Goal: Information Seeking & Learning: Find specific page/section

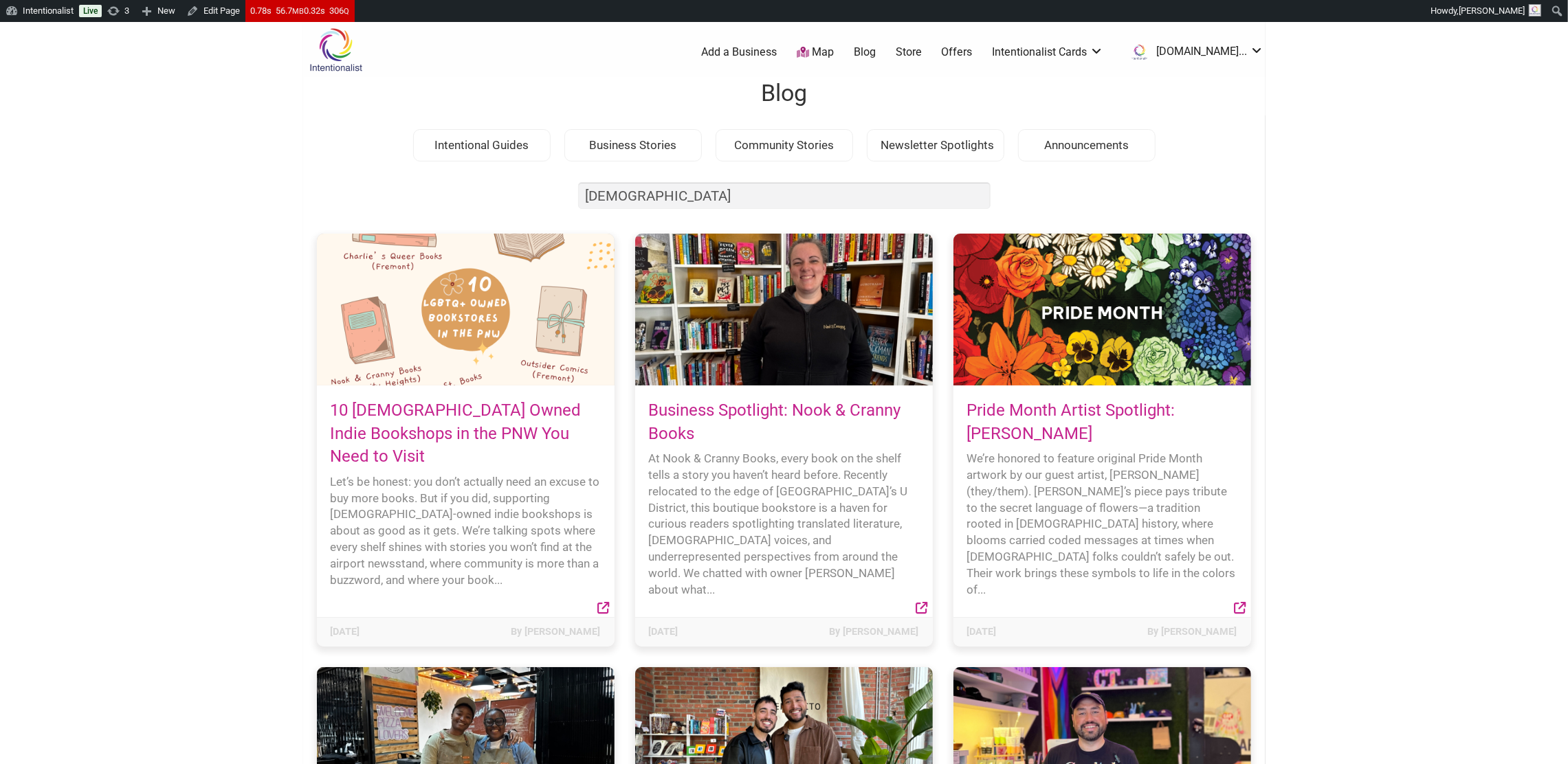
drag, startPoint x: 626, startPoint y: 198, endPoint x: 522, endPoint y: 191, distance: 104.2
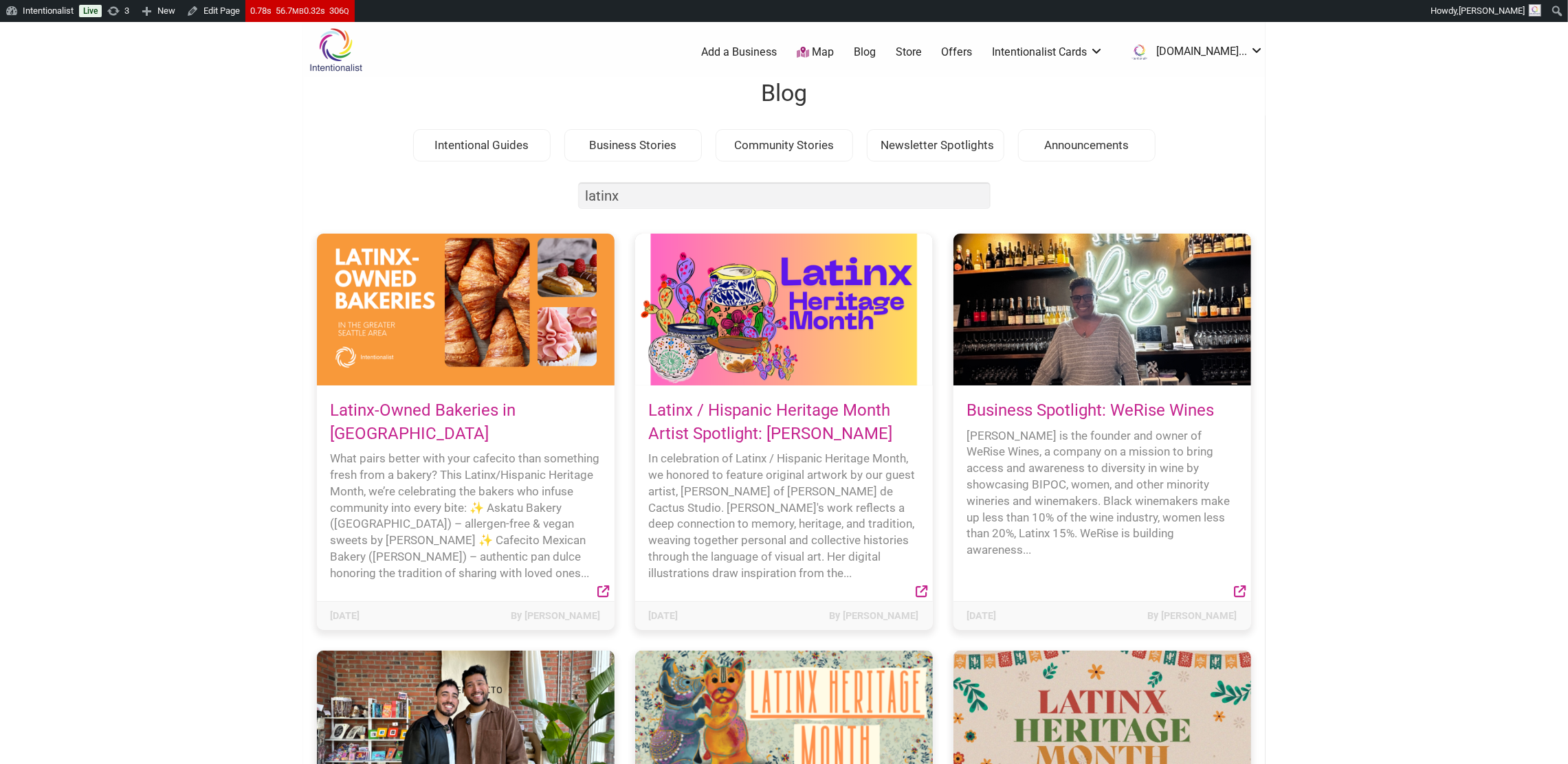
type input "latinx"
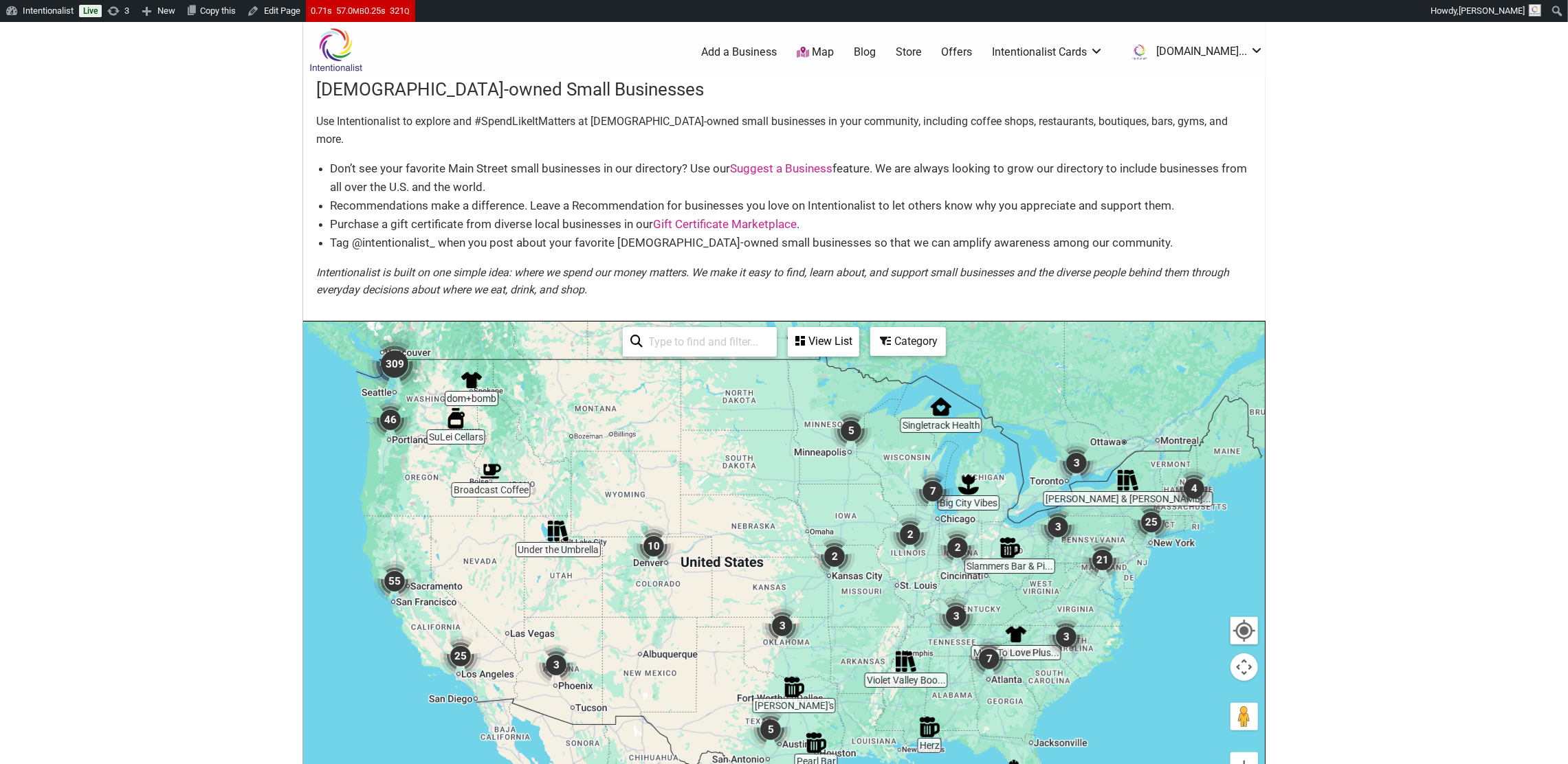
click at [652, 329] on input "search" at bounding box center [706, 342] width 125 height 27
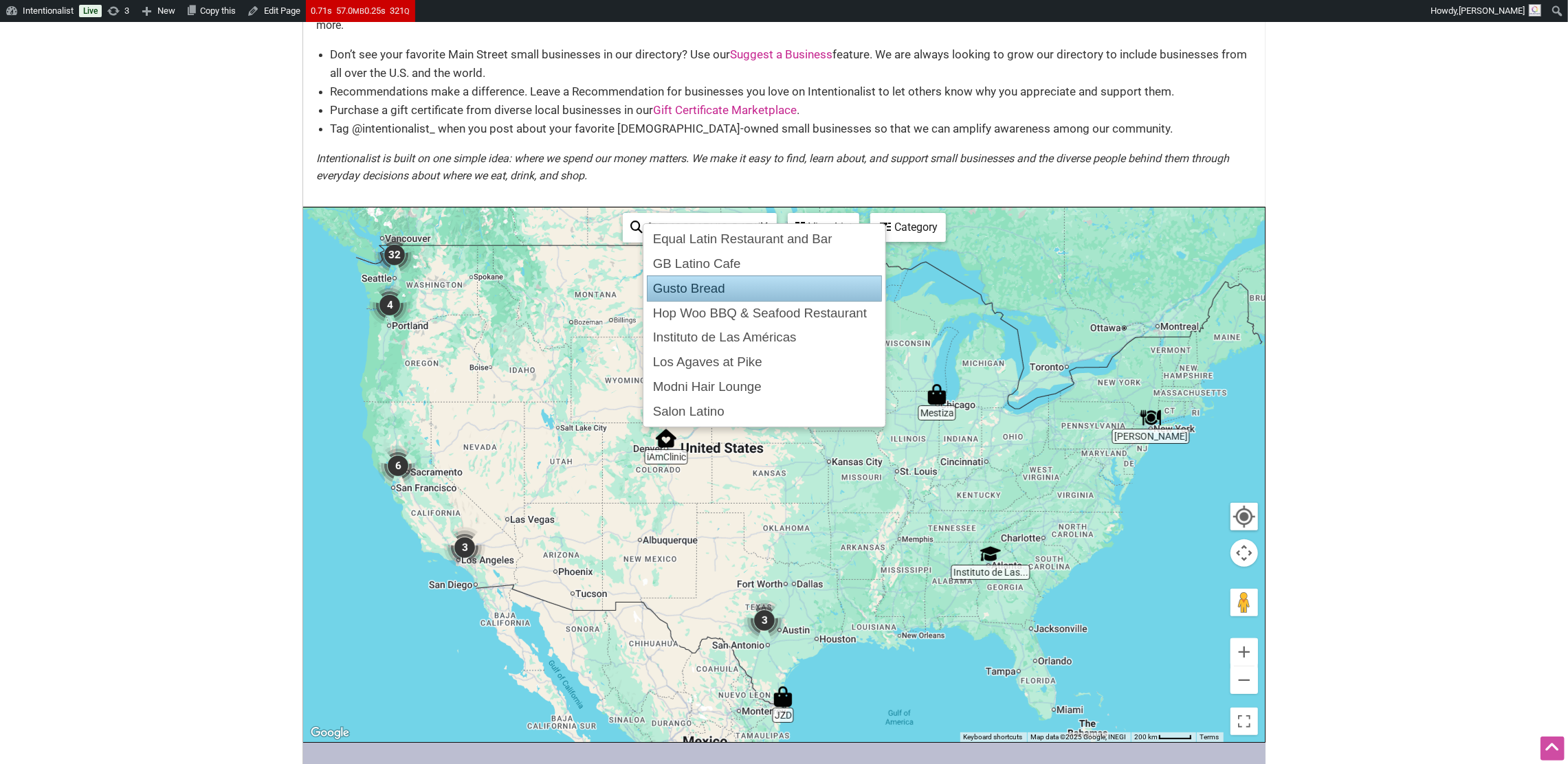
scroll to position [105, 0]
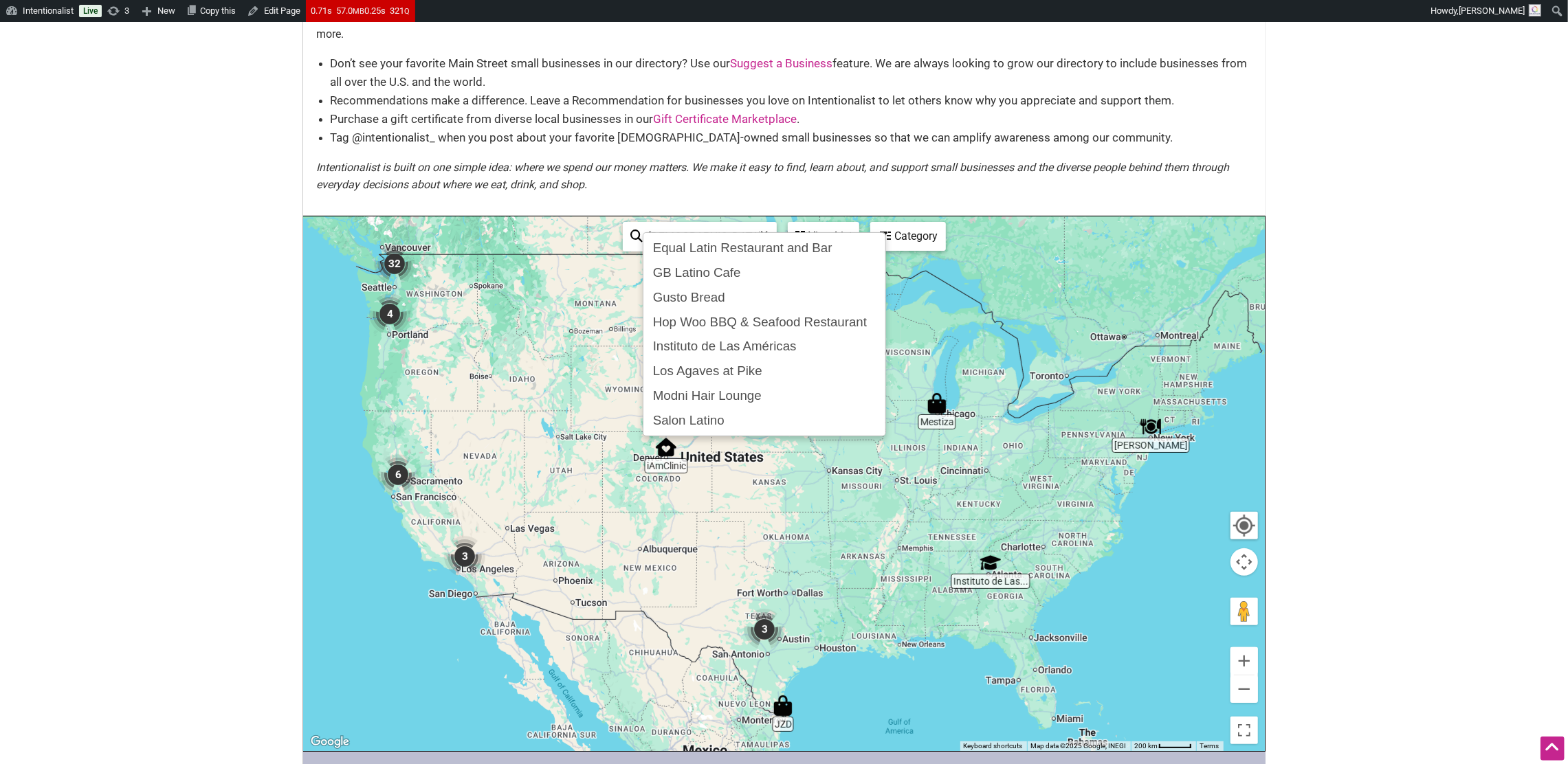
type input "latino"
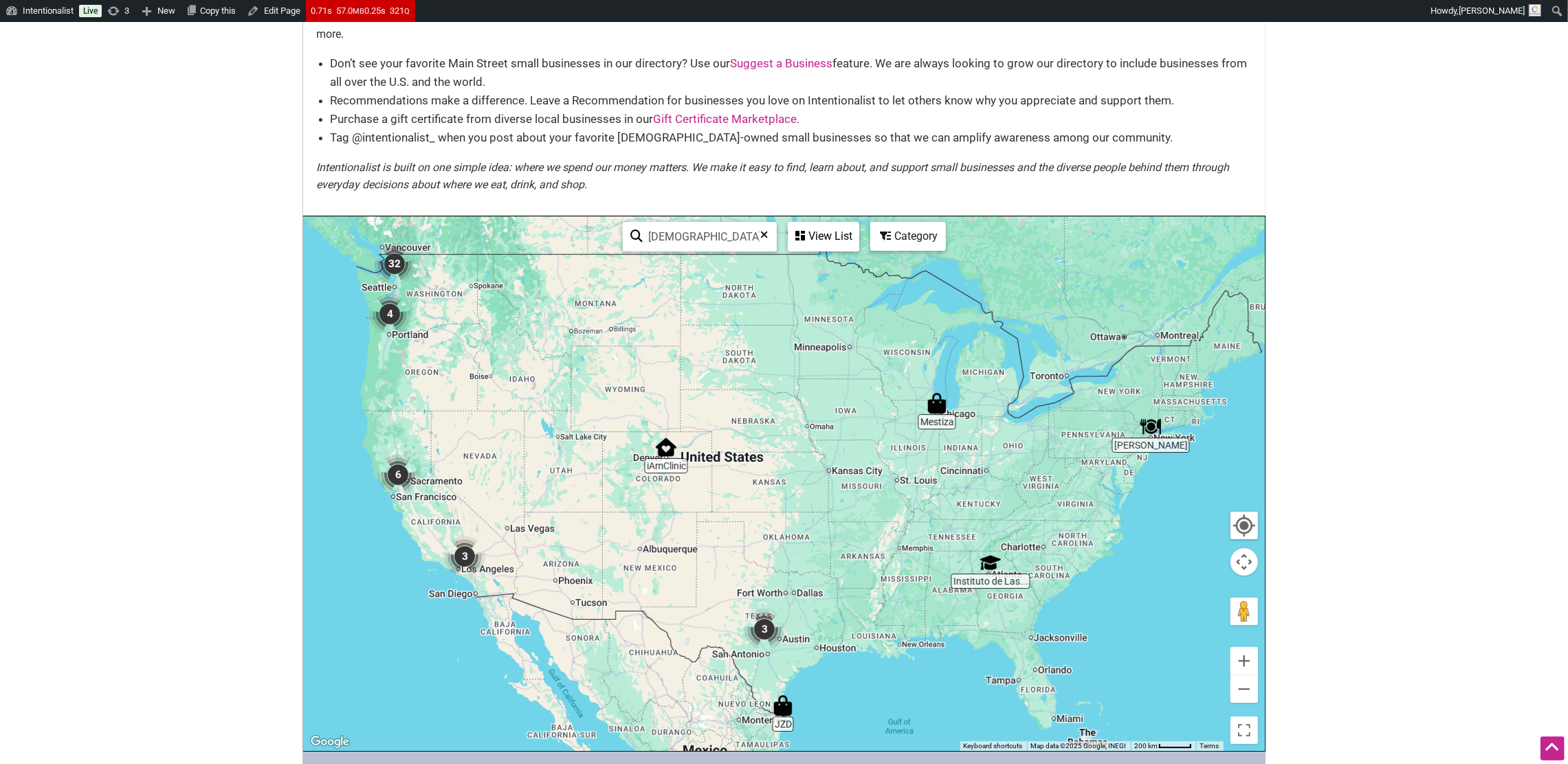
click at [1360, 180] on body "Please wait, copying in progress... If you’re making a lot of copies it can tak…" at bounding box center [784, 299] width 1568 height 764
click at [395, 243] on img "32" at bounding box center [394, 263] width 41 height 41
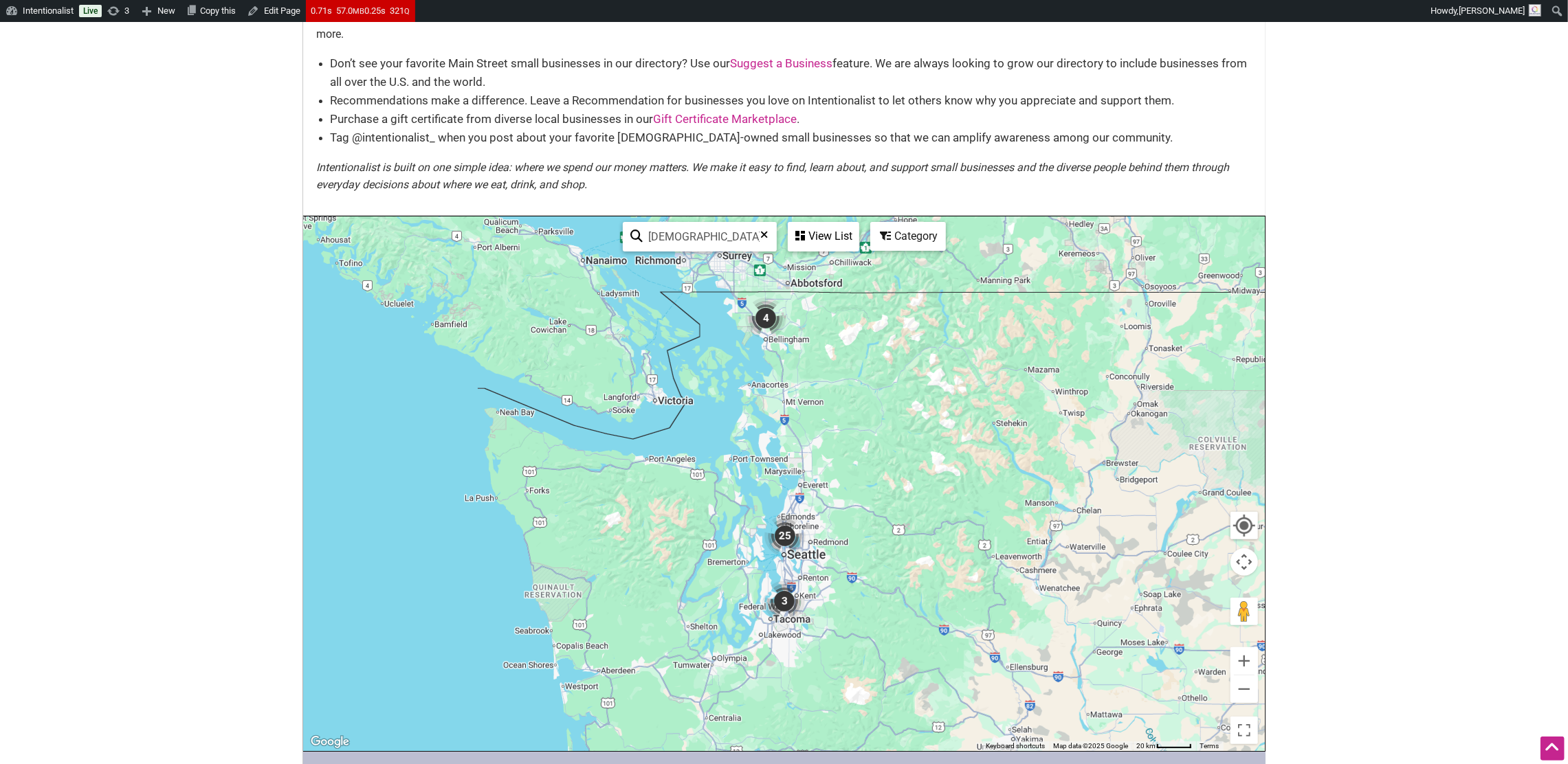
click at [832, 223] on div "View List" at bounding box center [823, 236] width 69 height 26
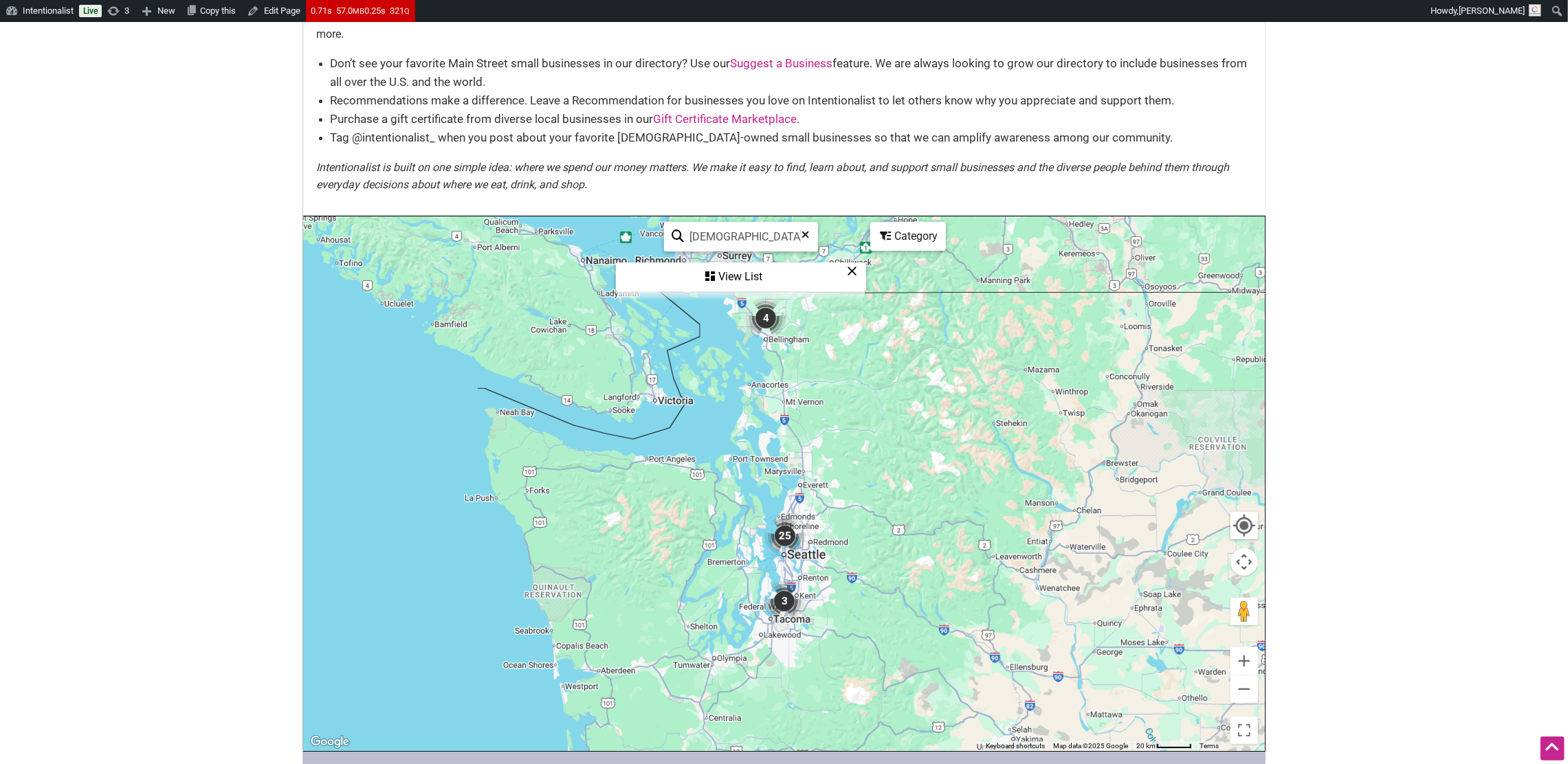
click at [734, 264] on div "View List" at bounding box center [741, 277] width 248 height 26
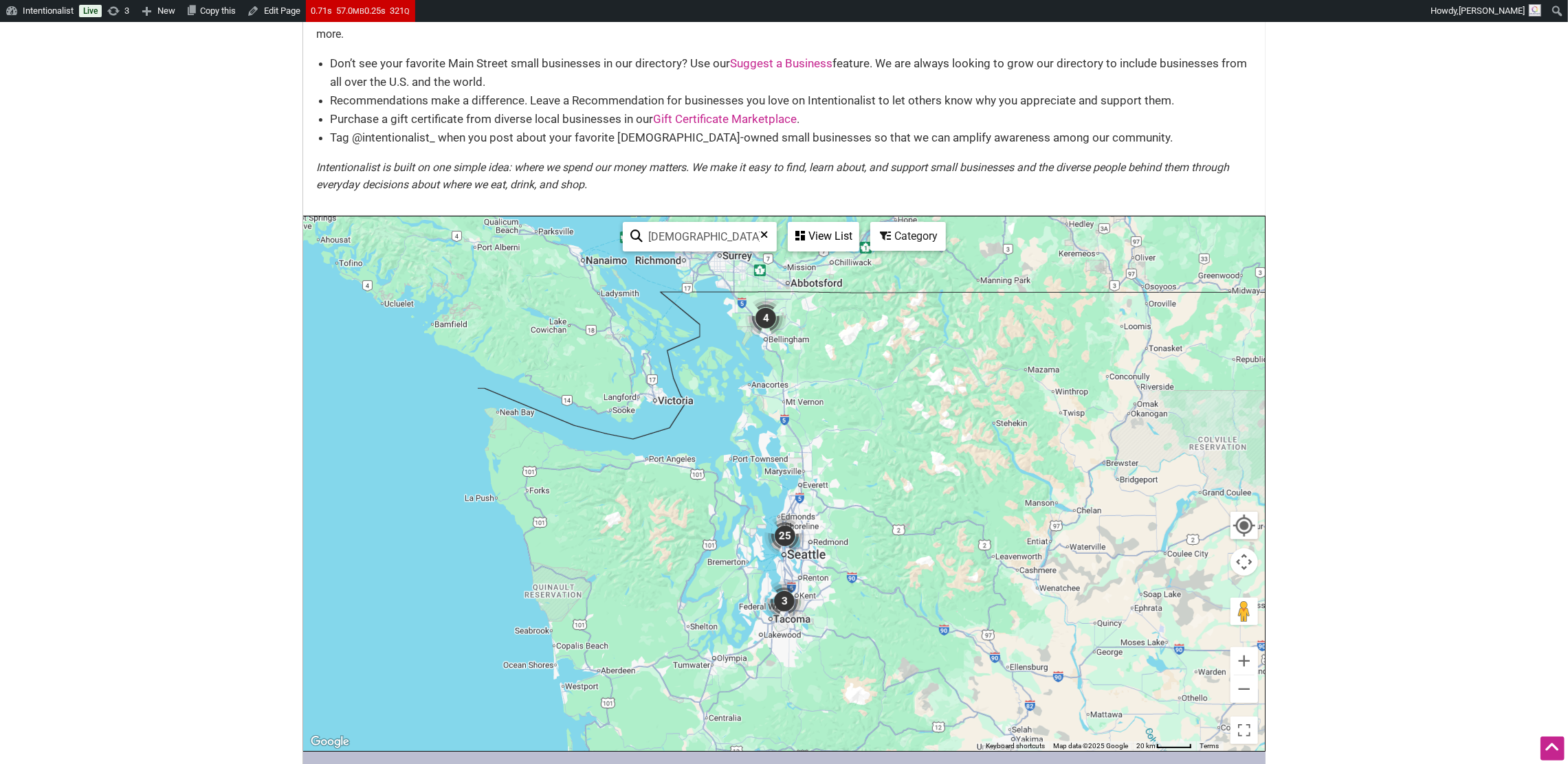
click at [825, 223] on div "View List" at bounding box center [823, 236] width 69 height 26
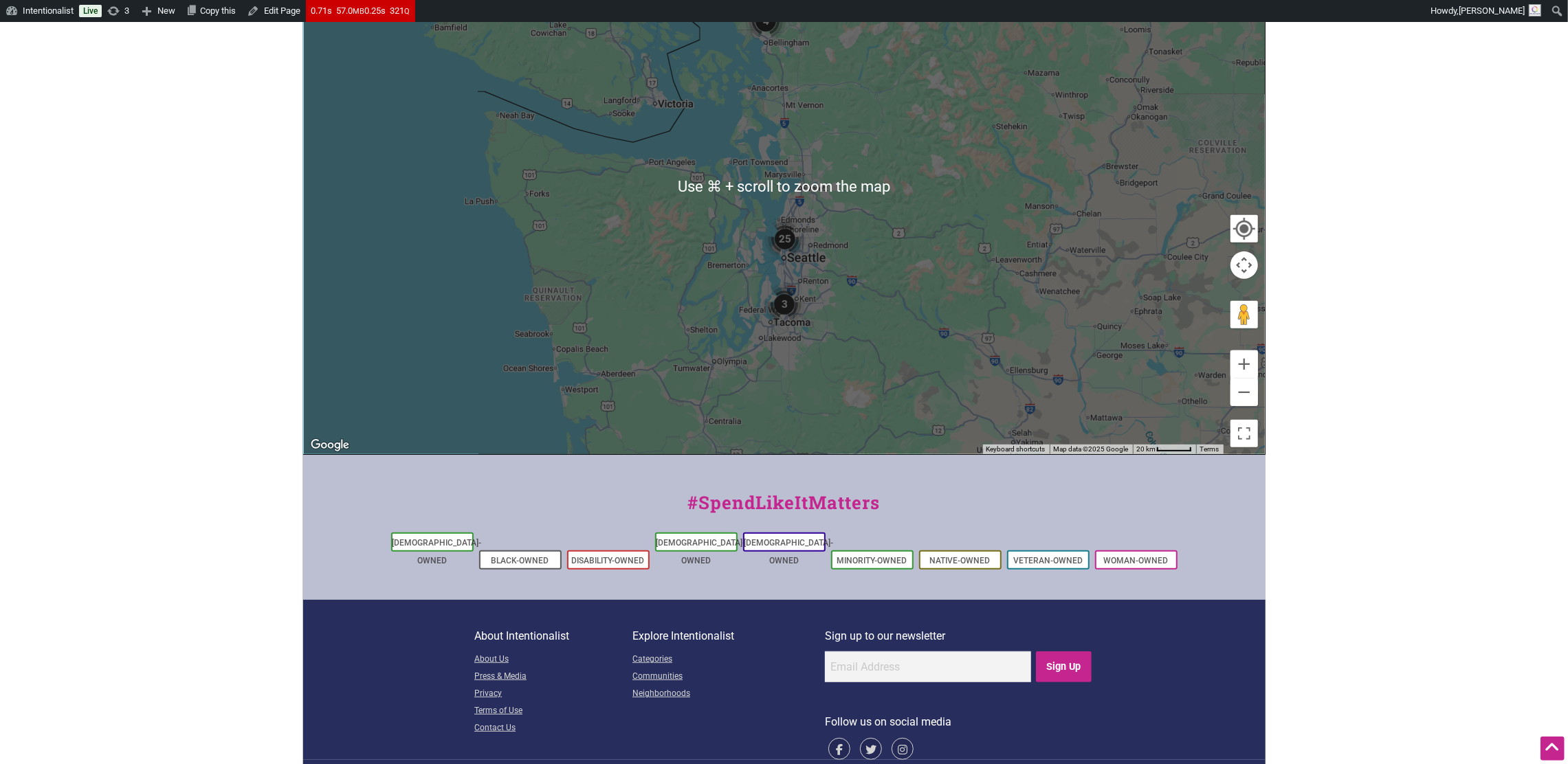
scroll to position [0, 0]
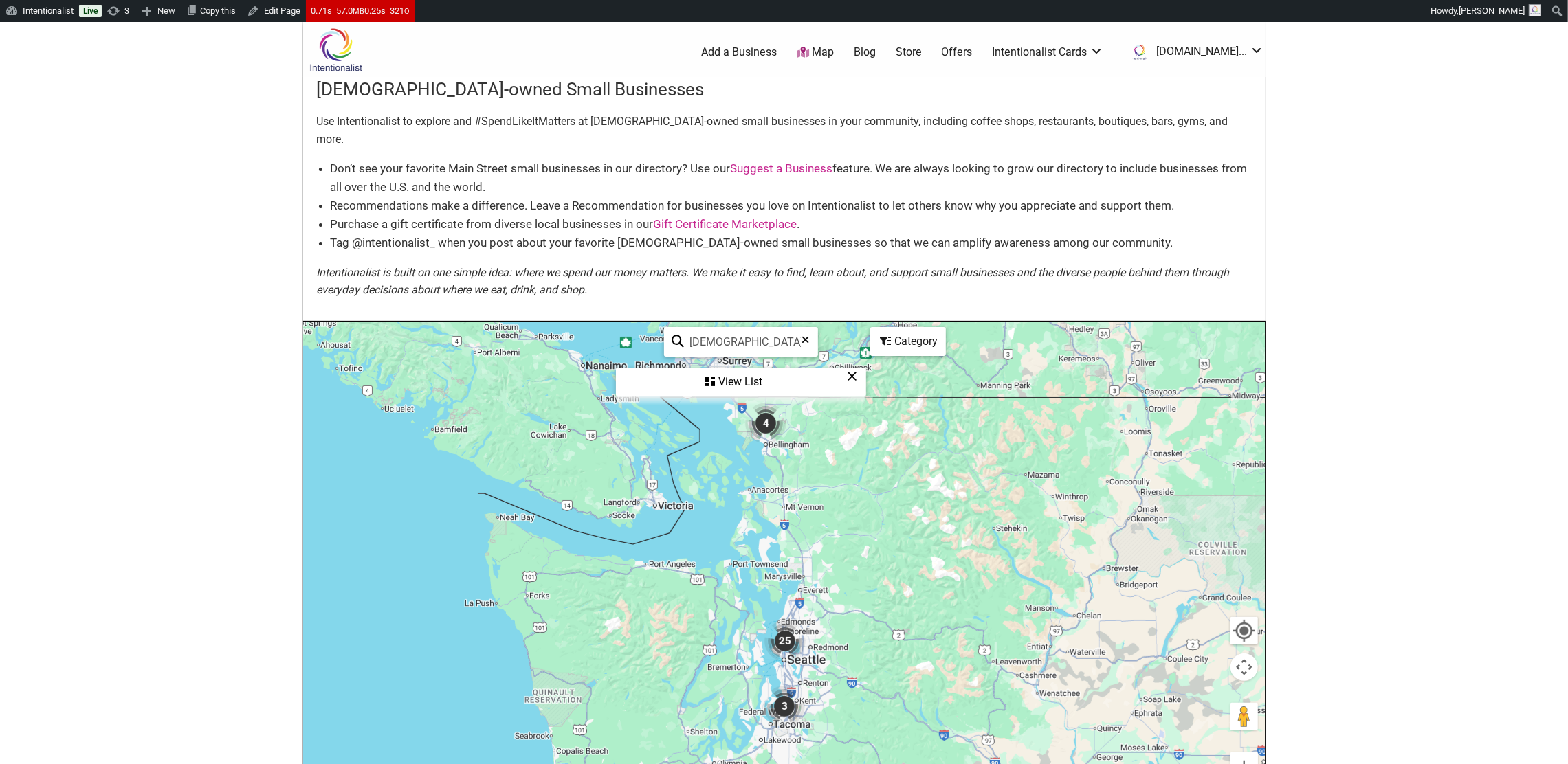
click at [834, 54] on link "Map" at bounding box center [816, 52] width 37 height 16
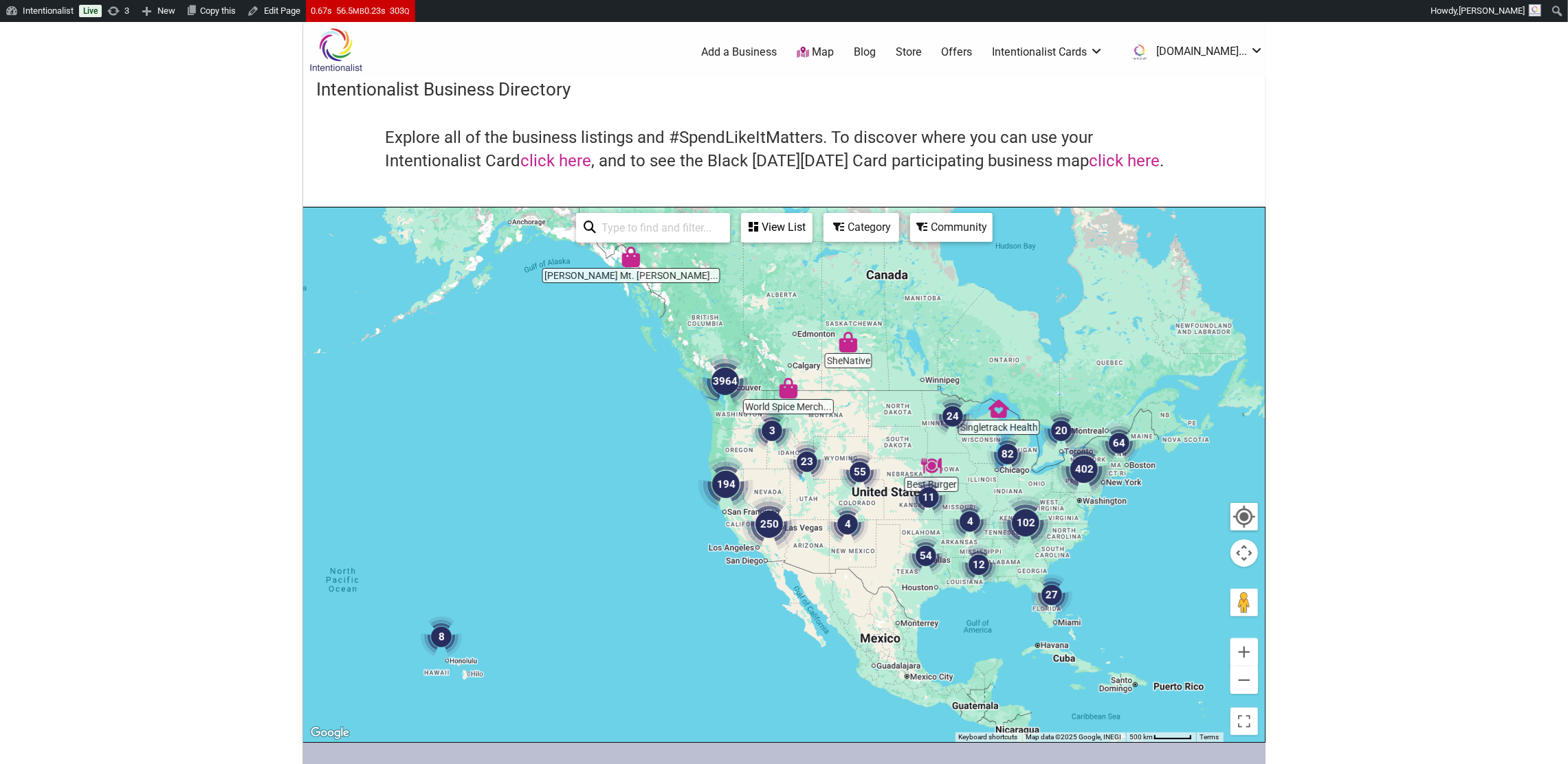
click at [942, 228] on div "Community" at bounding box center [951, 227] width 80 height 26
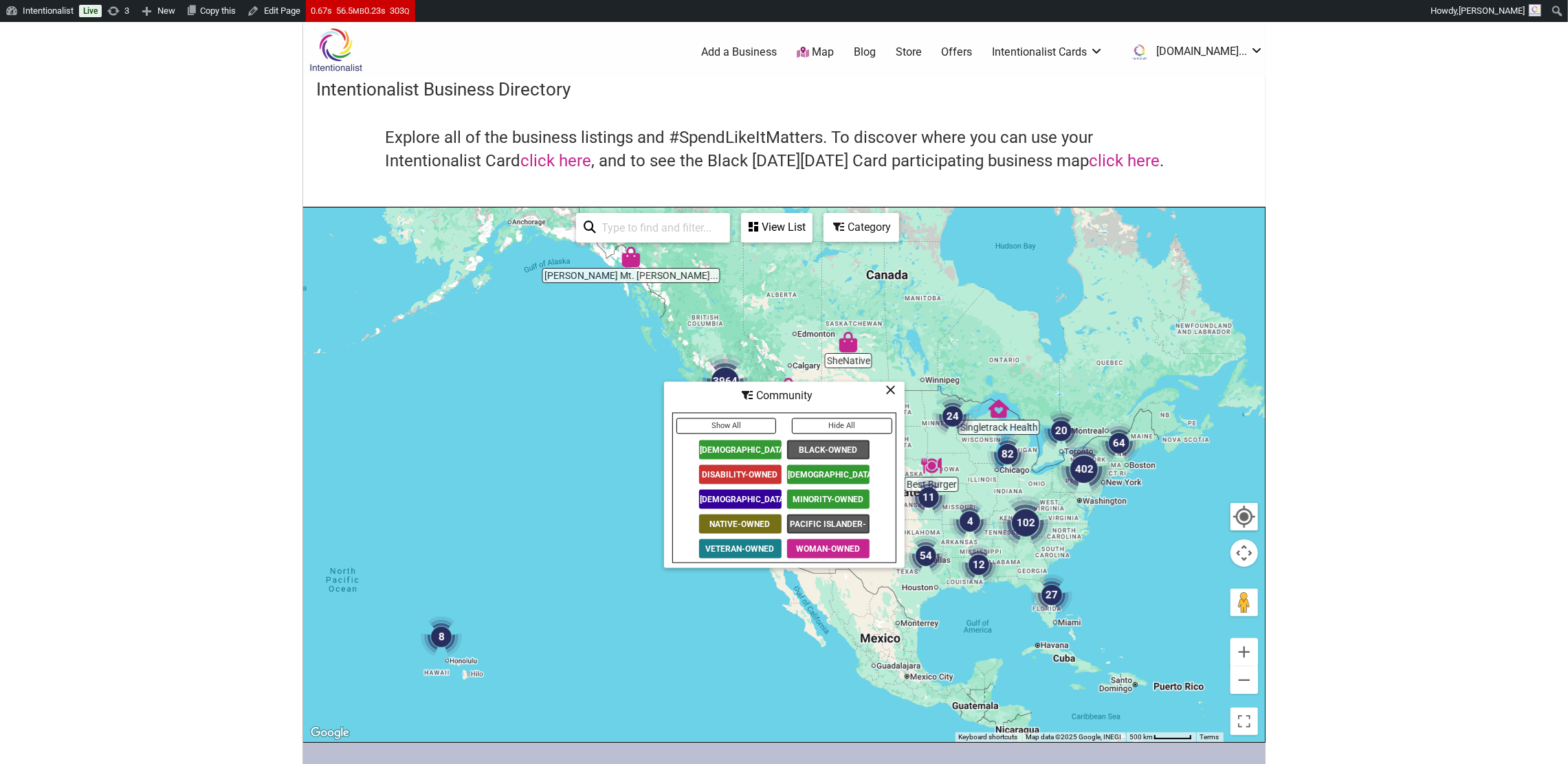
click at [848, 424] on button "Hide All" at bounding box center [842, 426] width 101 height 16
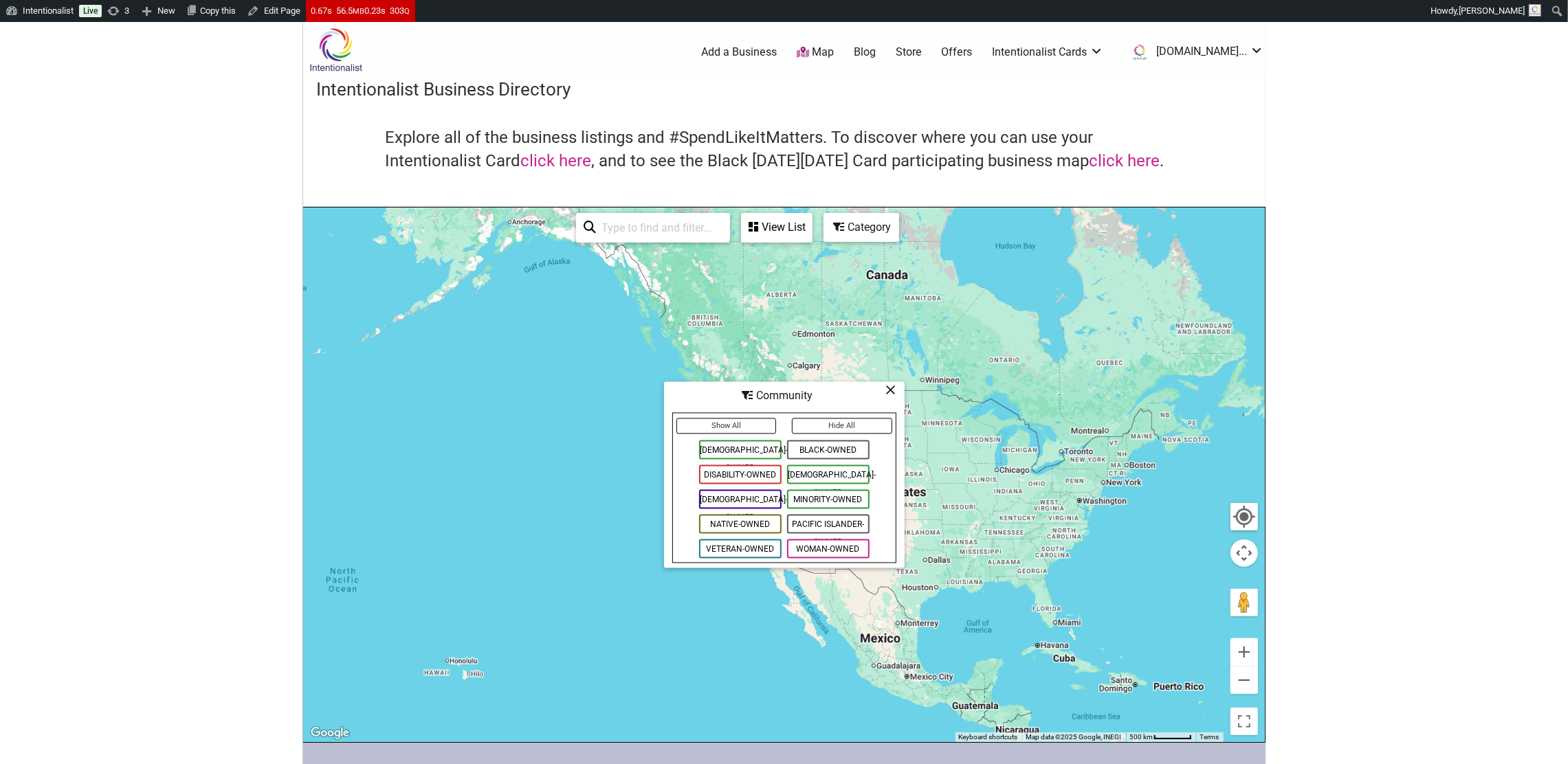
click at [748, 499] on span "[DEMOGRAPHIC_DATA]-Owned" at bounding box center [740, 500] width 83 height 19
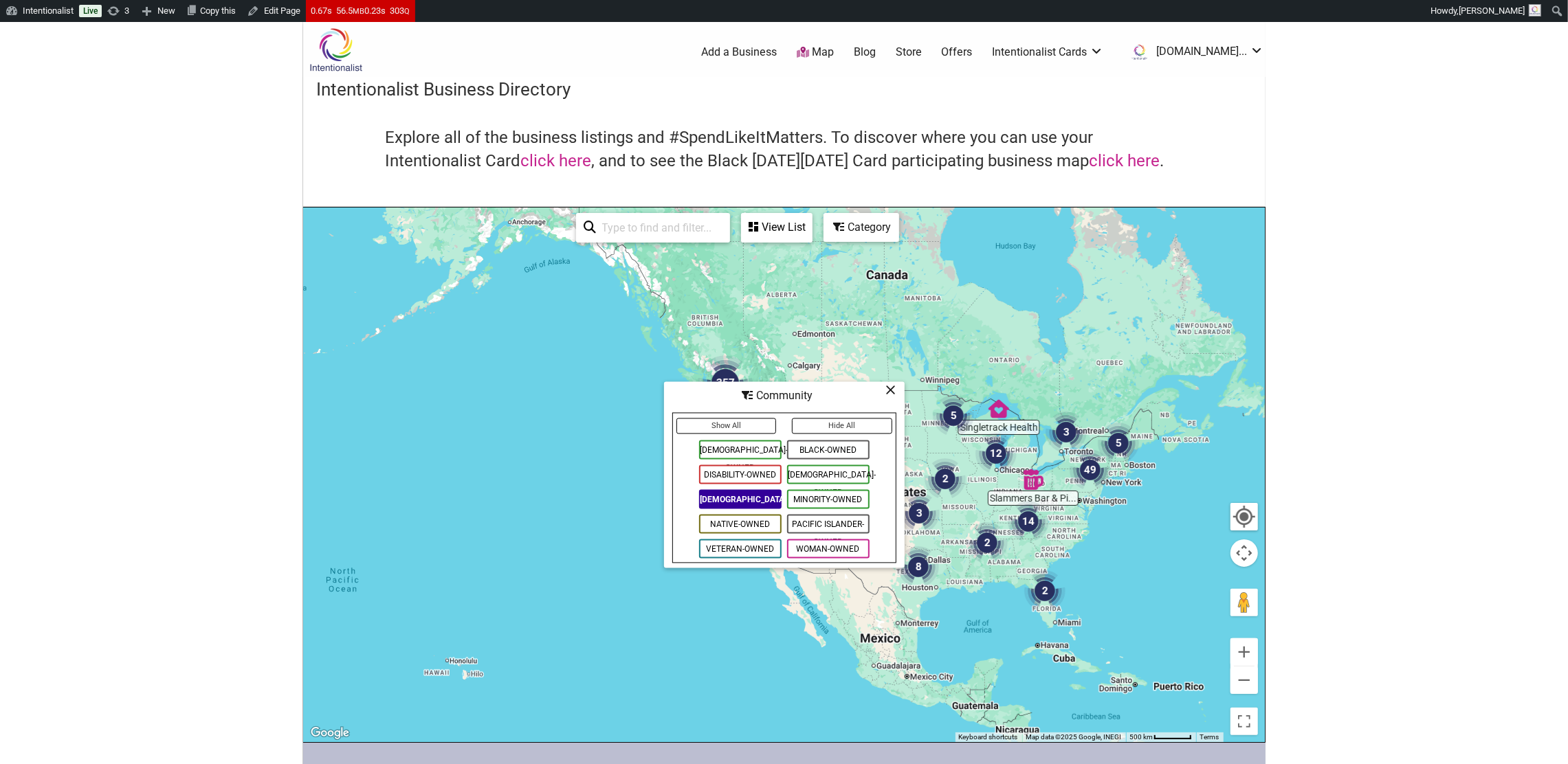
click at [820, 469] on span "[DEMOGRAPHIC_DATA]-Owned" at bounding box center [828, 475] width 83 height 19
click at [893, 390] on icon at bounding box center [891, 390] width 10 height 1
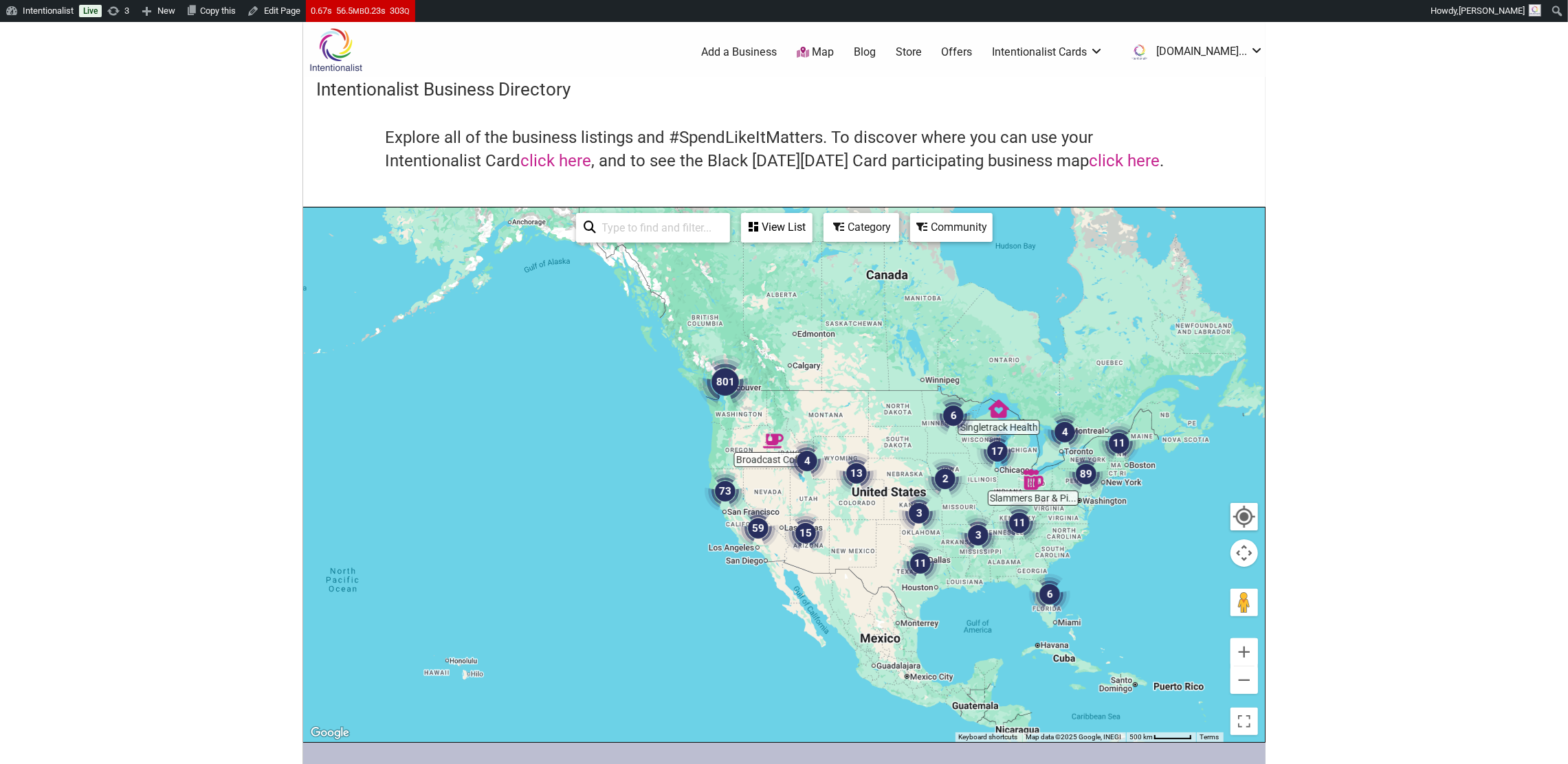
click at [720, 380] on img "801" at bounding box center [725, 381] width 55 height 55
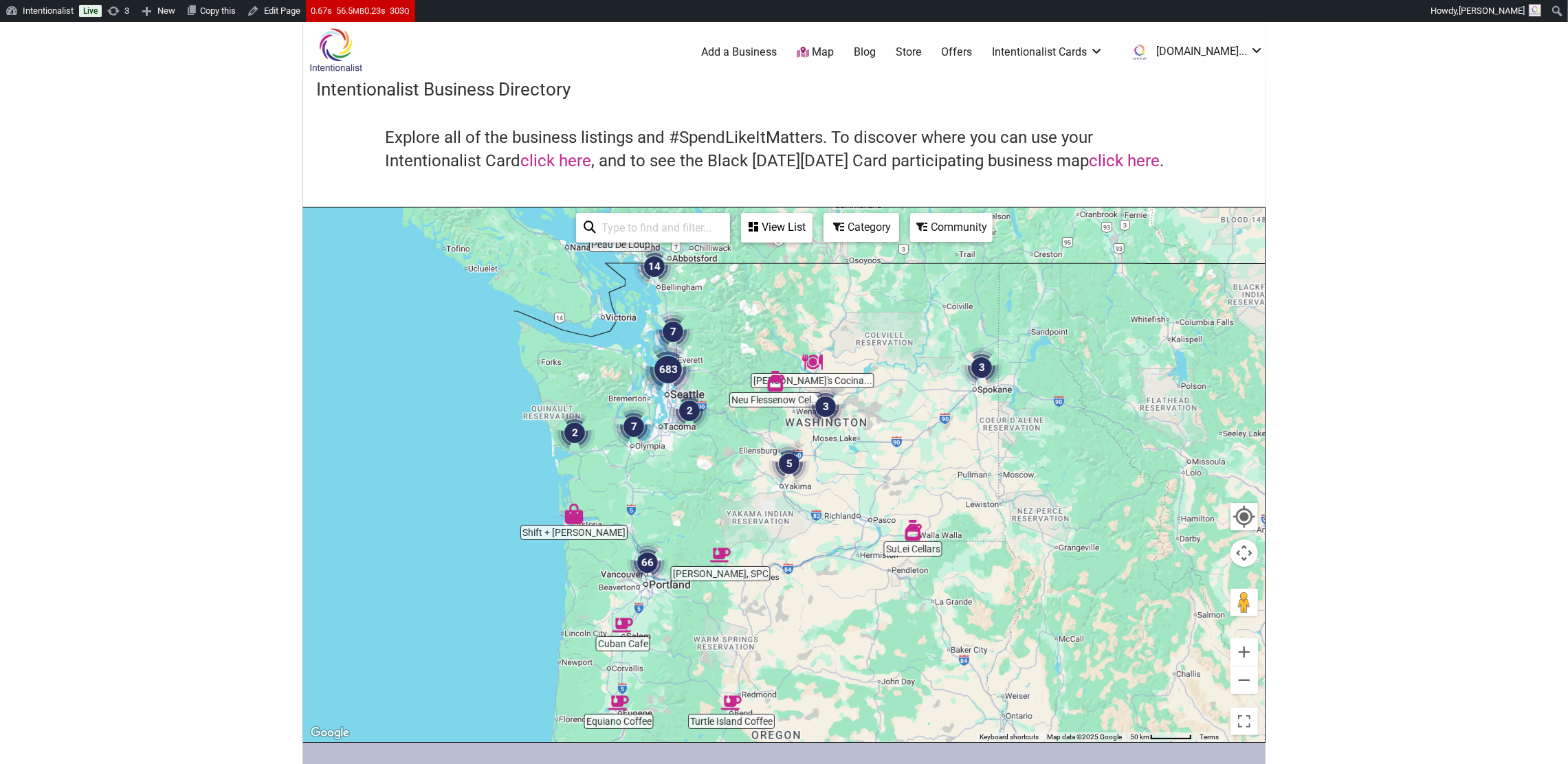
click at [948, 229] on div "Community" at bounding box center [951, 227] width 80 height 26
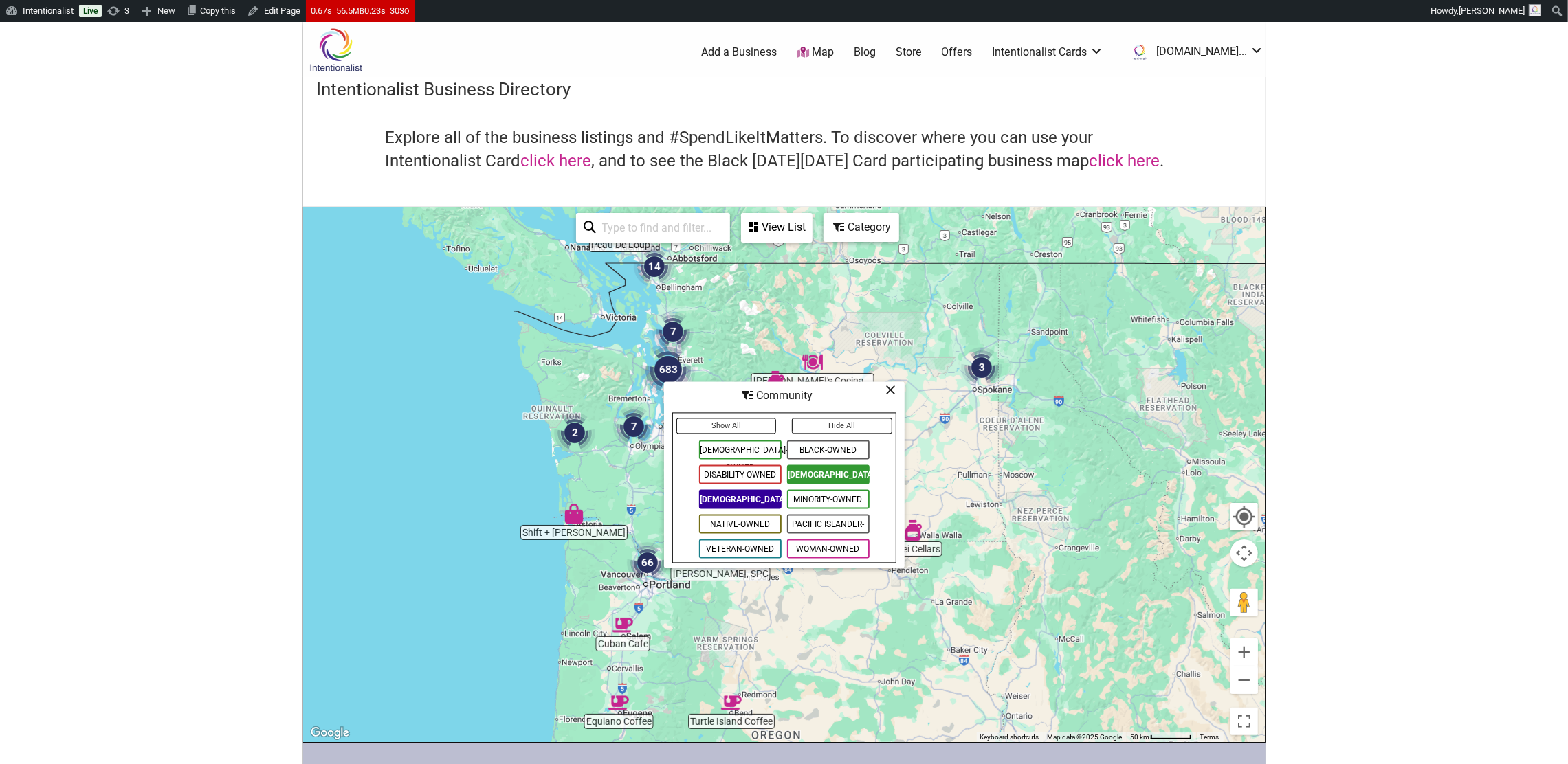
click at [817, 475] on span "[DEMOGRAPHIC_DATA]-Owned" at bounding box center [828, 475] width 83 height 19
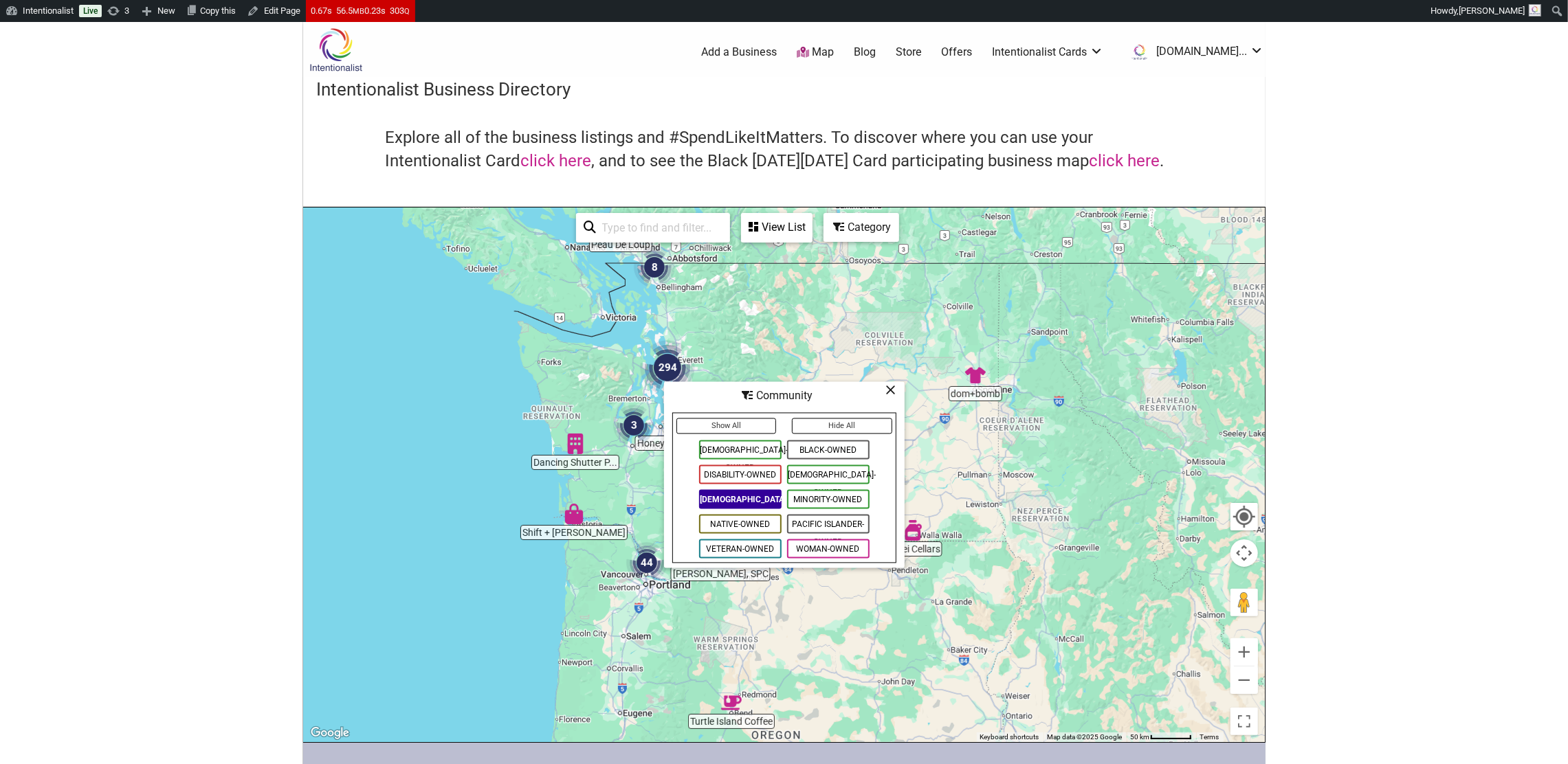
click at [893, 390] on icon at bounding box center [891, 390] width 10 height 1
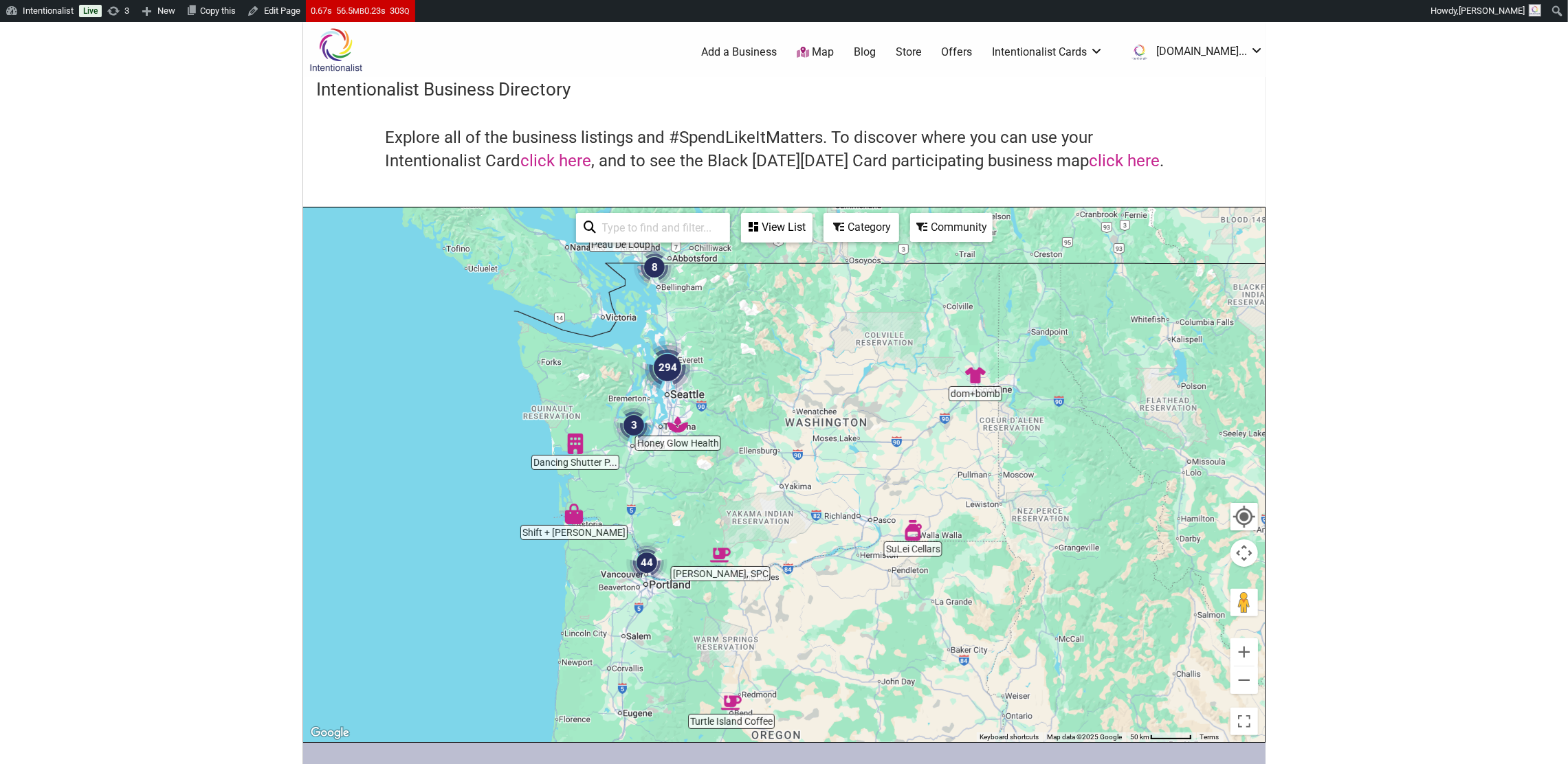
click at [622, 230] on input "search" at bounding box center [659, 227] width 125 height 27
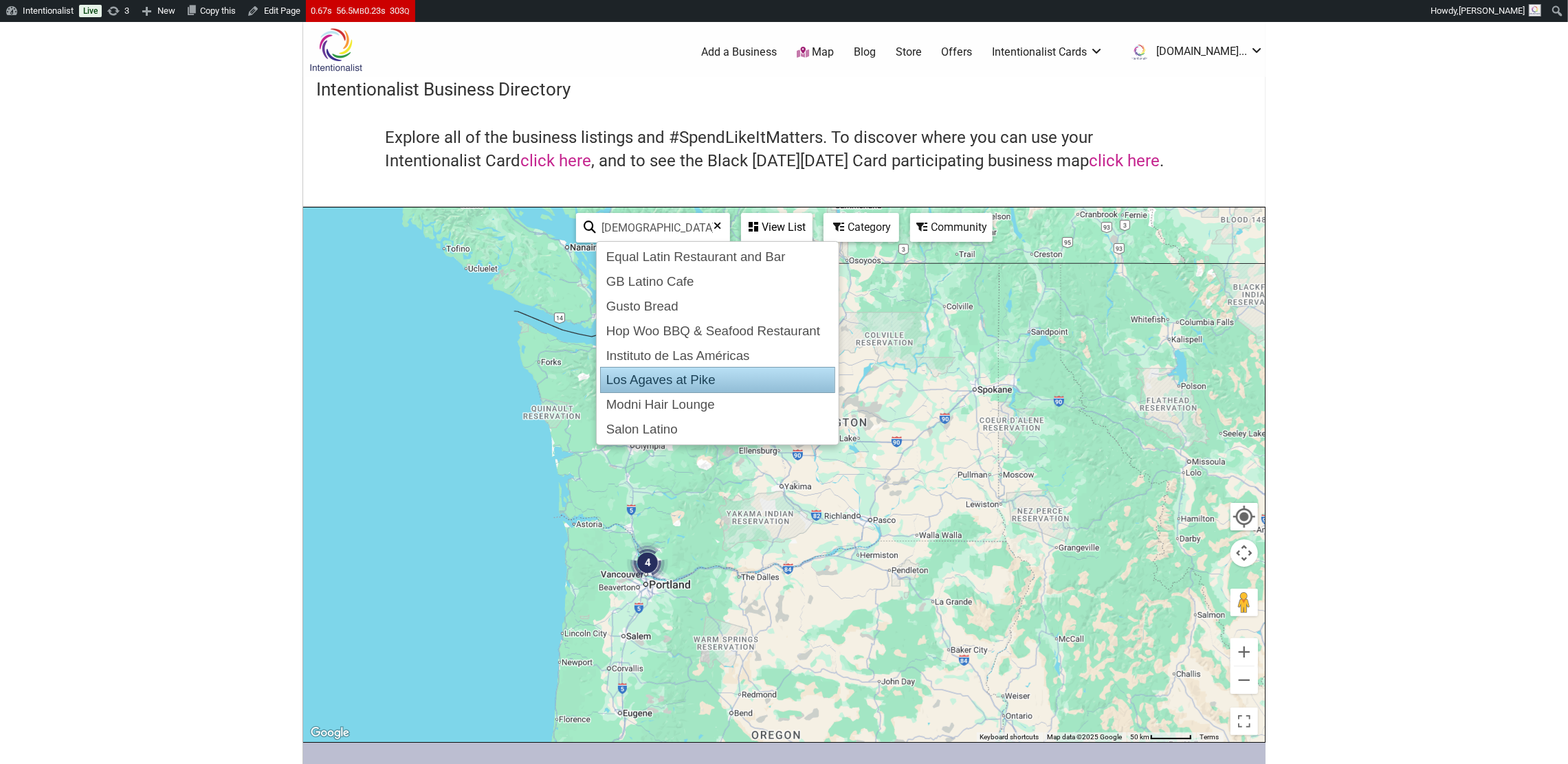
click at [637, 376] on div "Los Agaves at Pike" at bounding box center [717, 380] width 234 height 26
type input "Los Agaves at Pike"
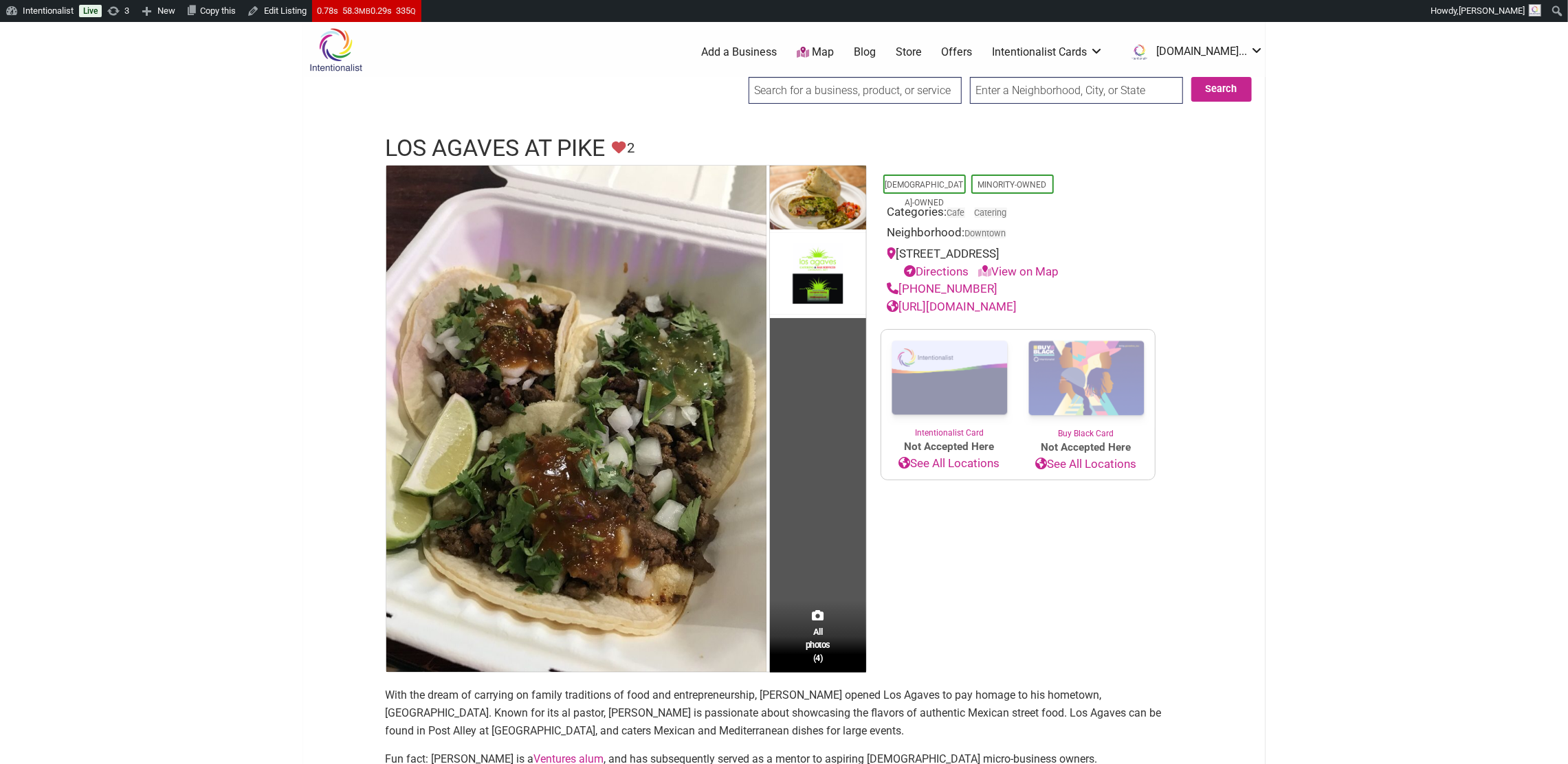
click at [809, 94] on input "search" at bounding box center [854, 90] width 213 height 27
click at [813, 123] on div "[GEOGRAPHIC_DATA]" at bounding box center [854, 120] width 205 height 26
type input "[GEOGRAPHIC_DATA]"
